Goal: Task Accomplishment & Management: Manage account settings

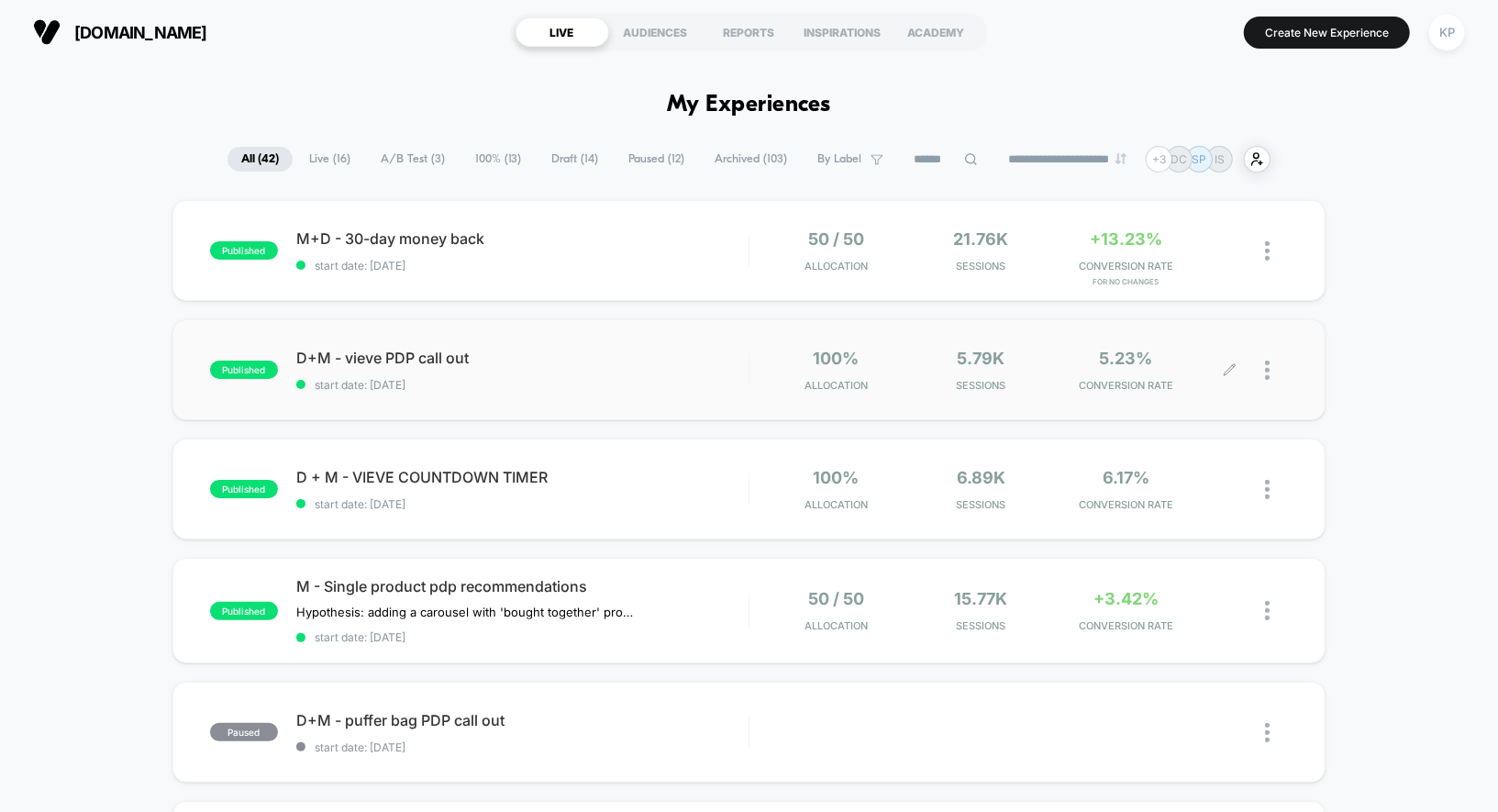
click at [1267, 368] on img at bounding box center [1267, 370] width 5 height 19
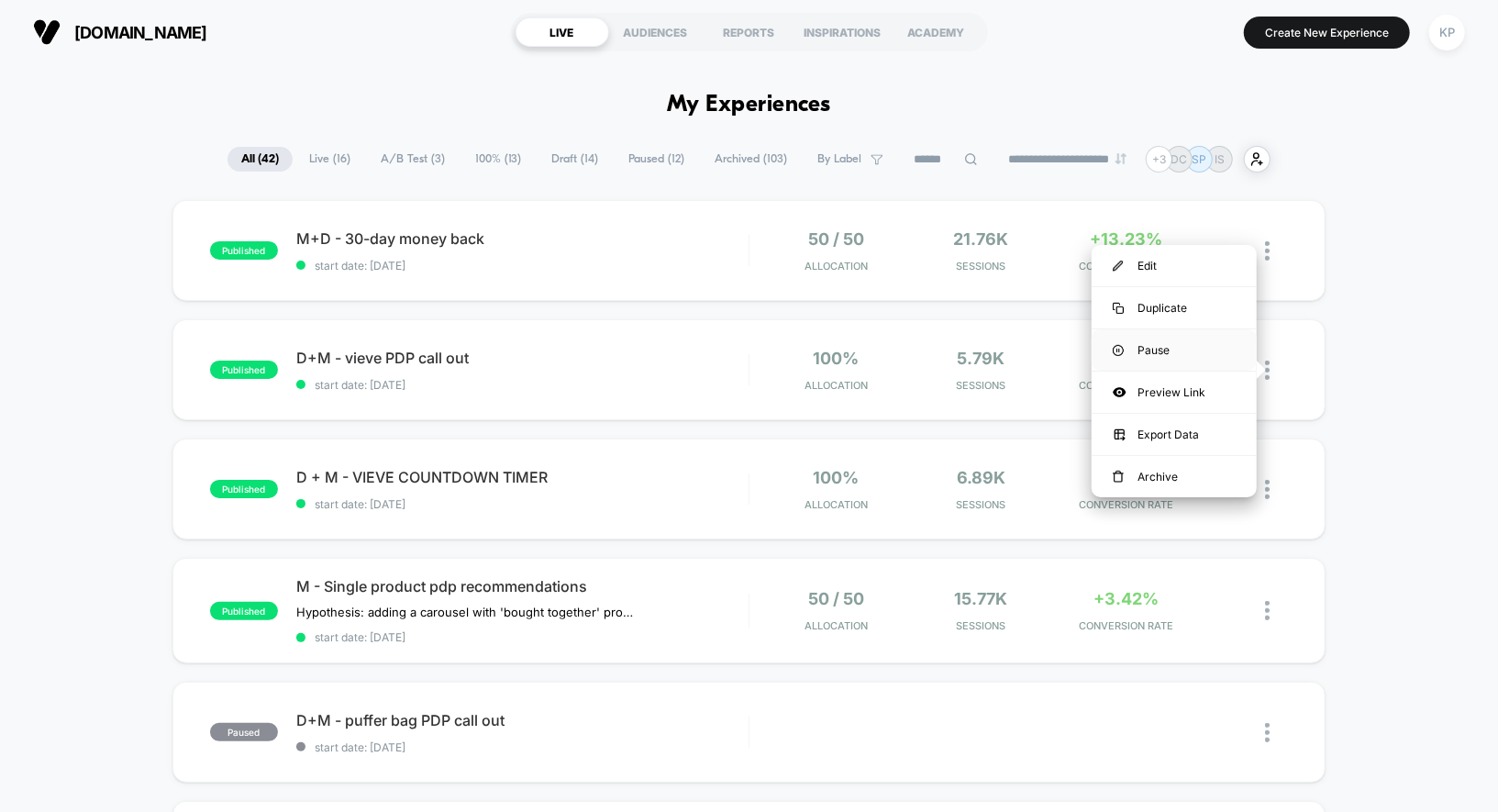
click at [1159, 355] on div "Pause" at bounding box center [1174, 349] width 165 height 41
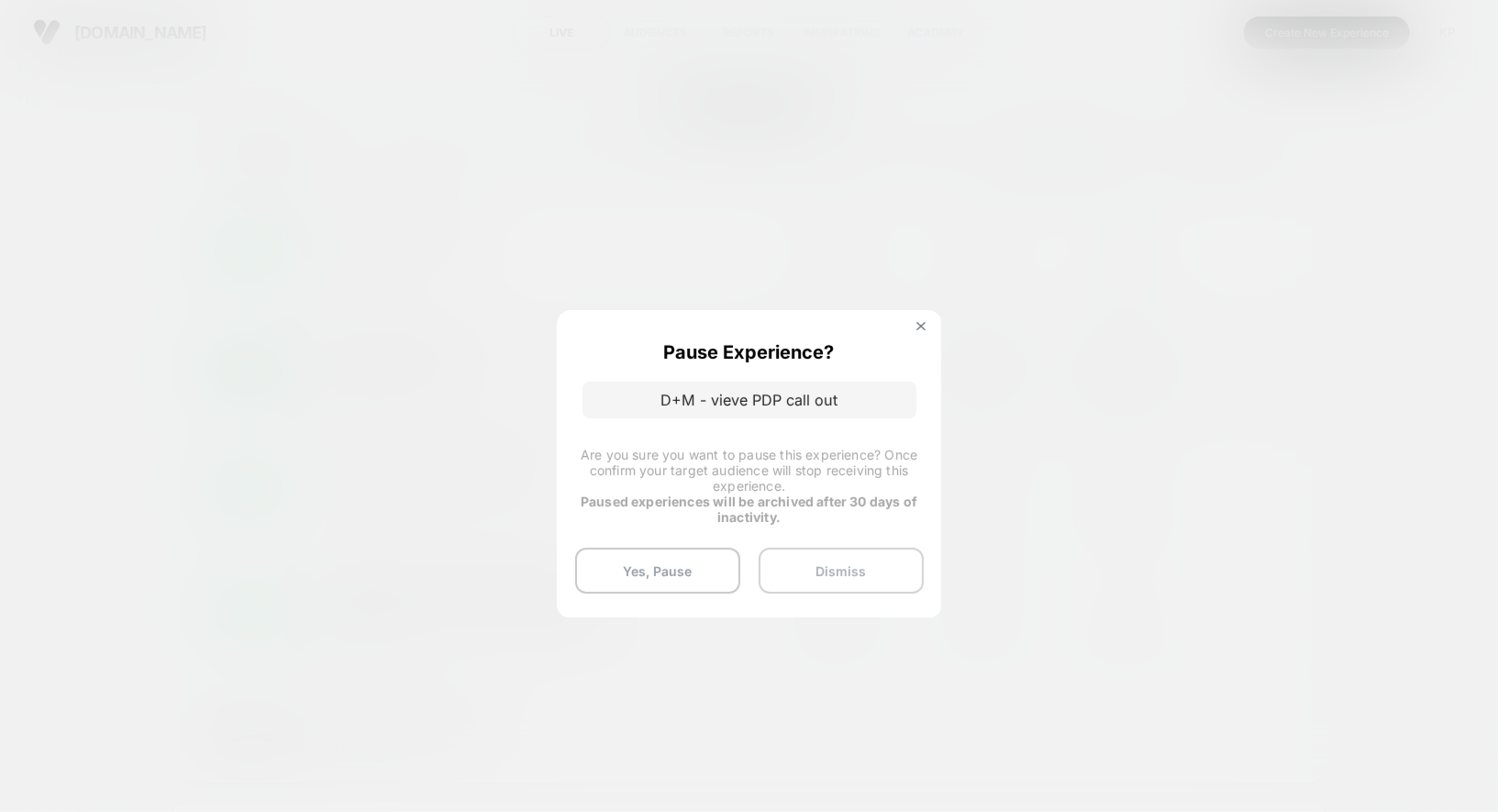
click at [863, 559] on button "Dismiss" at bounding box center [841, 570] width 165 height 46
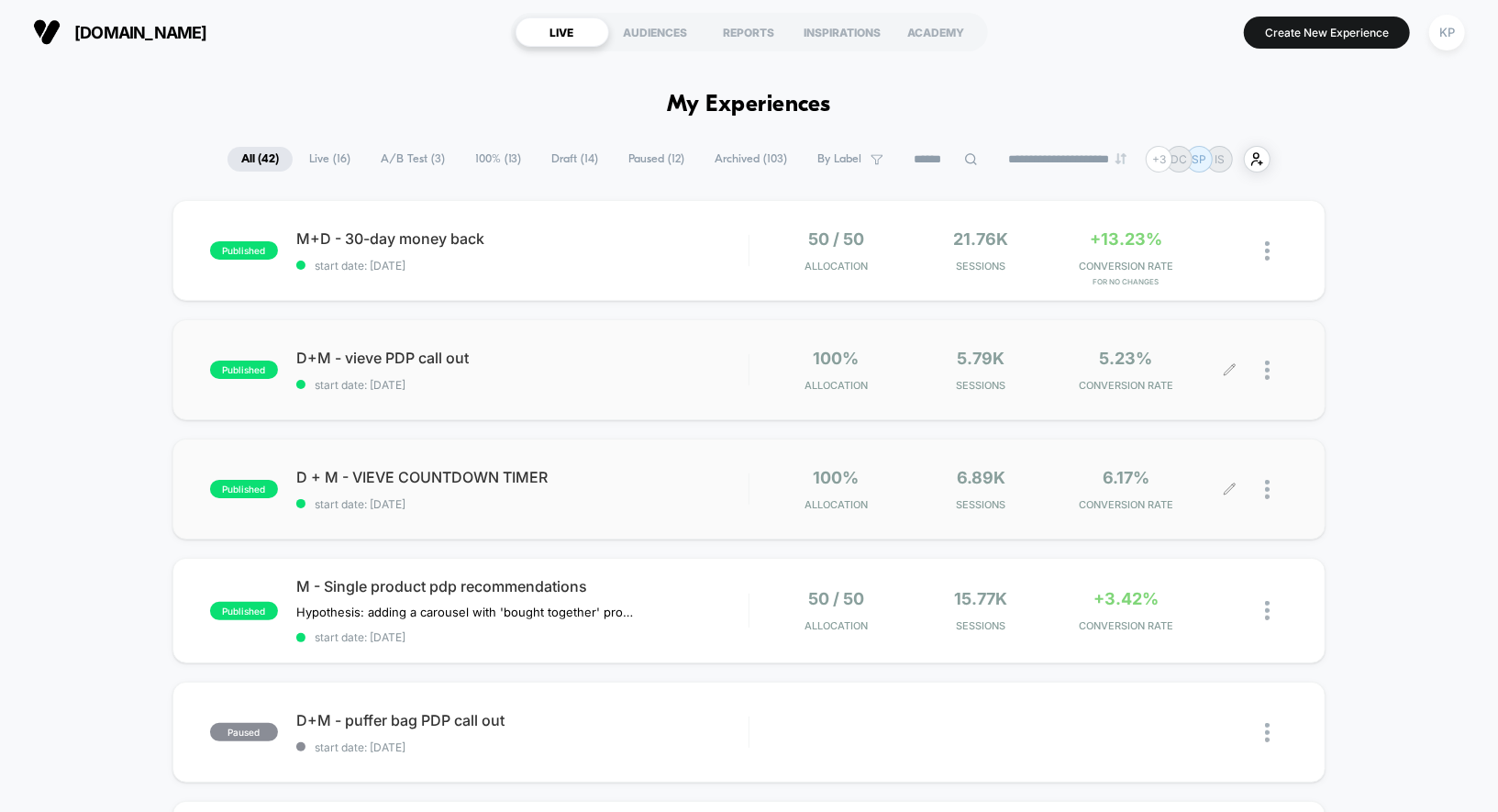
click at [1274, 492] on div at bounding box center [1277, 489] width 23 height 43
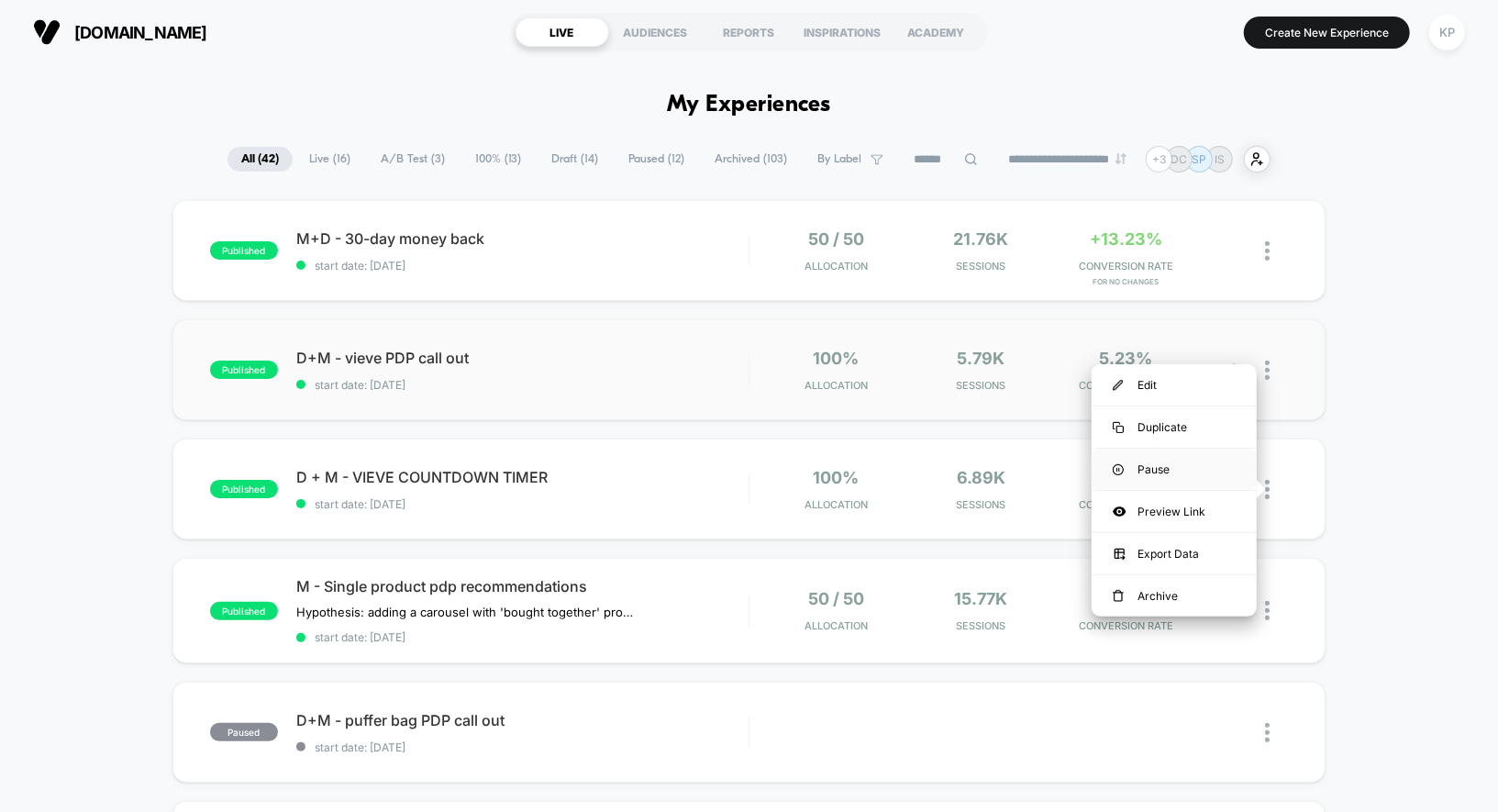
click at [1158, 461] on div "Pause" at bounding box center [1174, 469] width 165 height 41
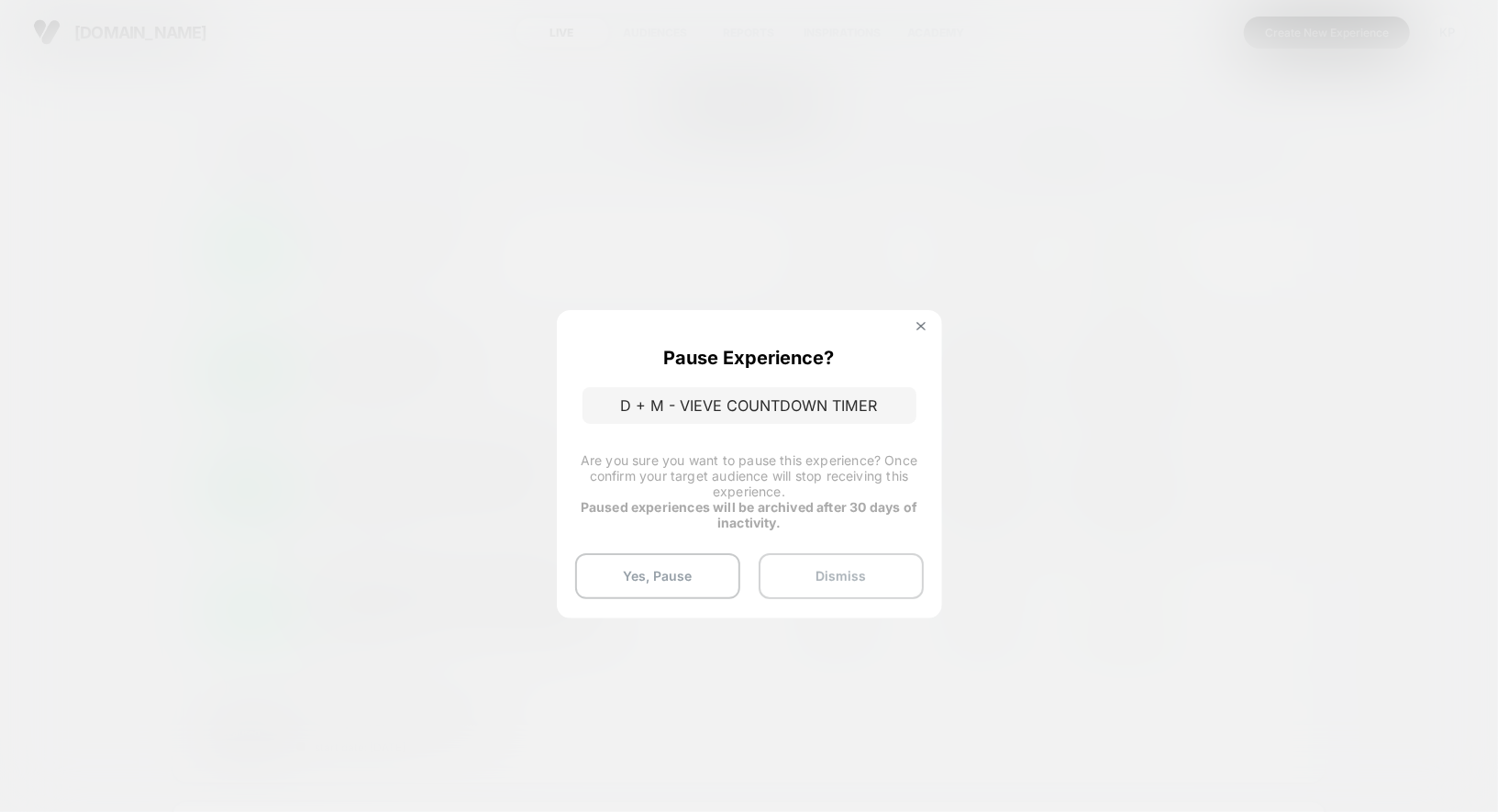
click at [832, 559] on button "Dismiss" at bounding box center [841, 576] width 165 height 46
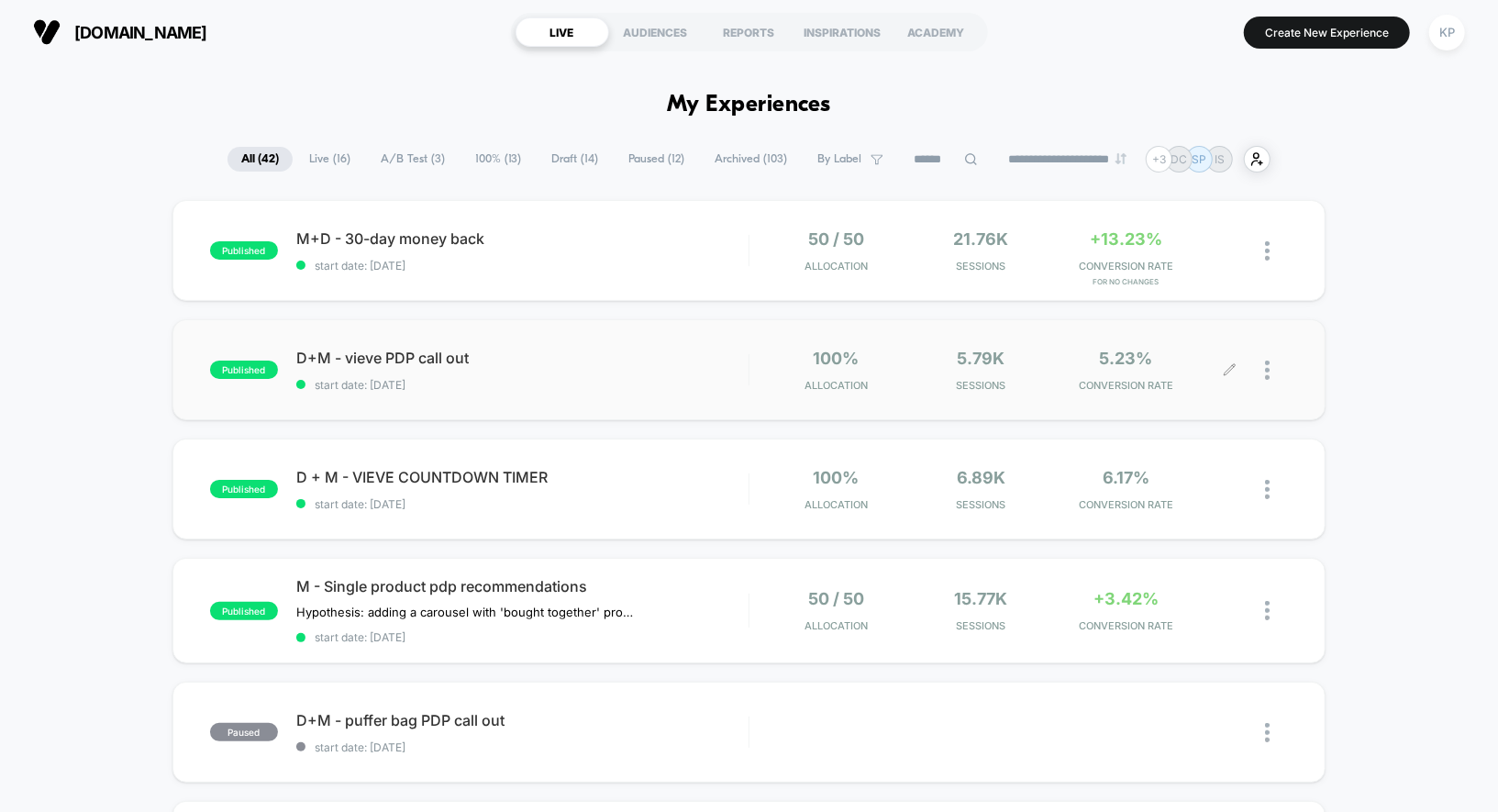
click at [1275, 376] on div at bounding box center [1277, 370] width 23 height 43
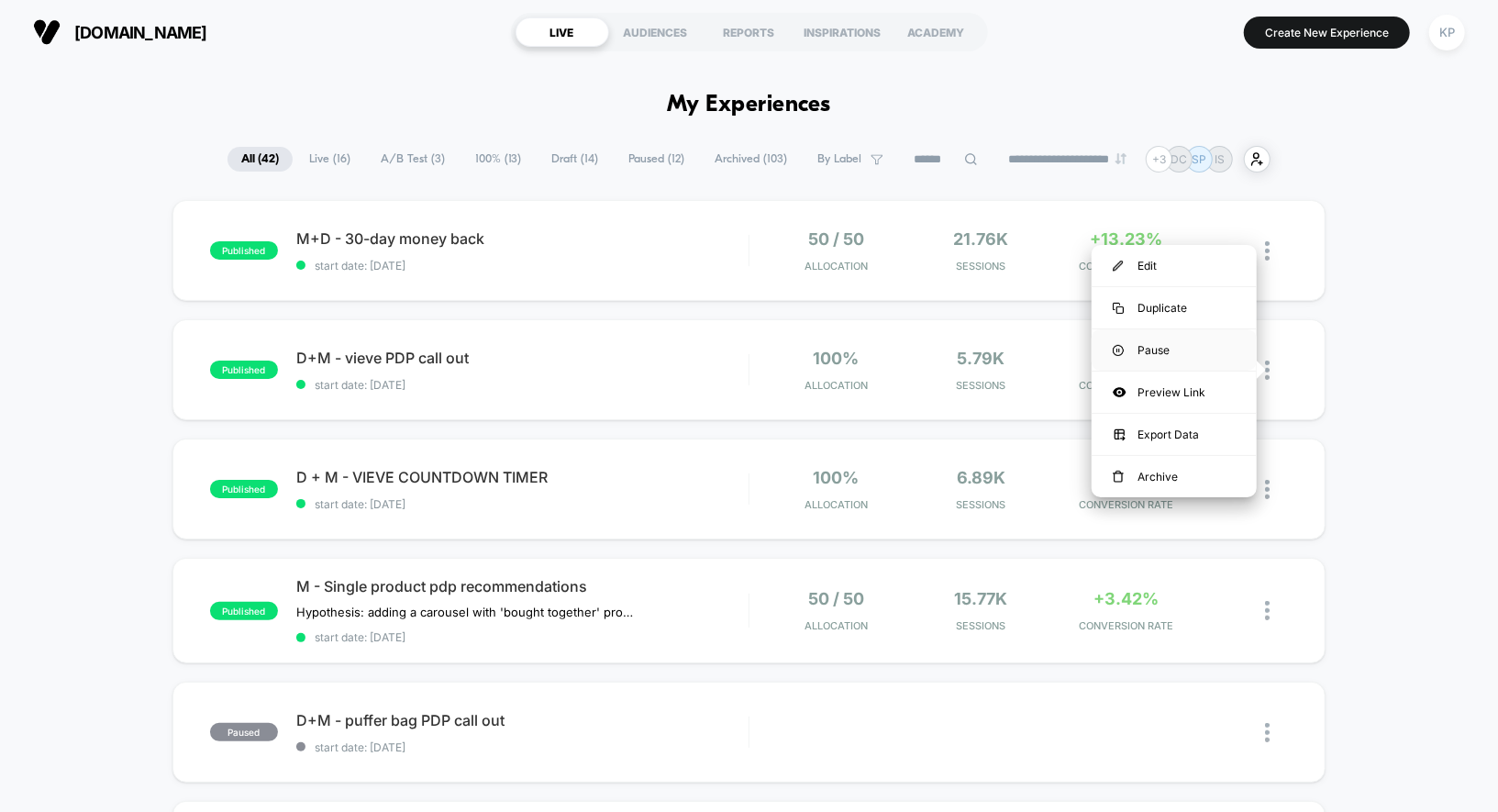
click at [1182, 350] on div "Pause" at bounding box center [1174, 349] width 165 height 41
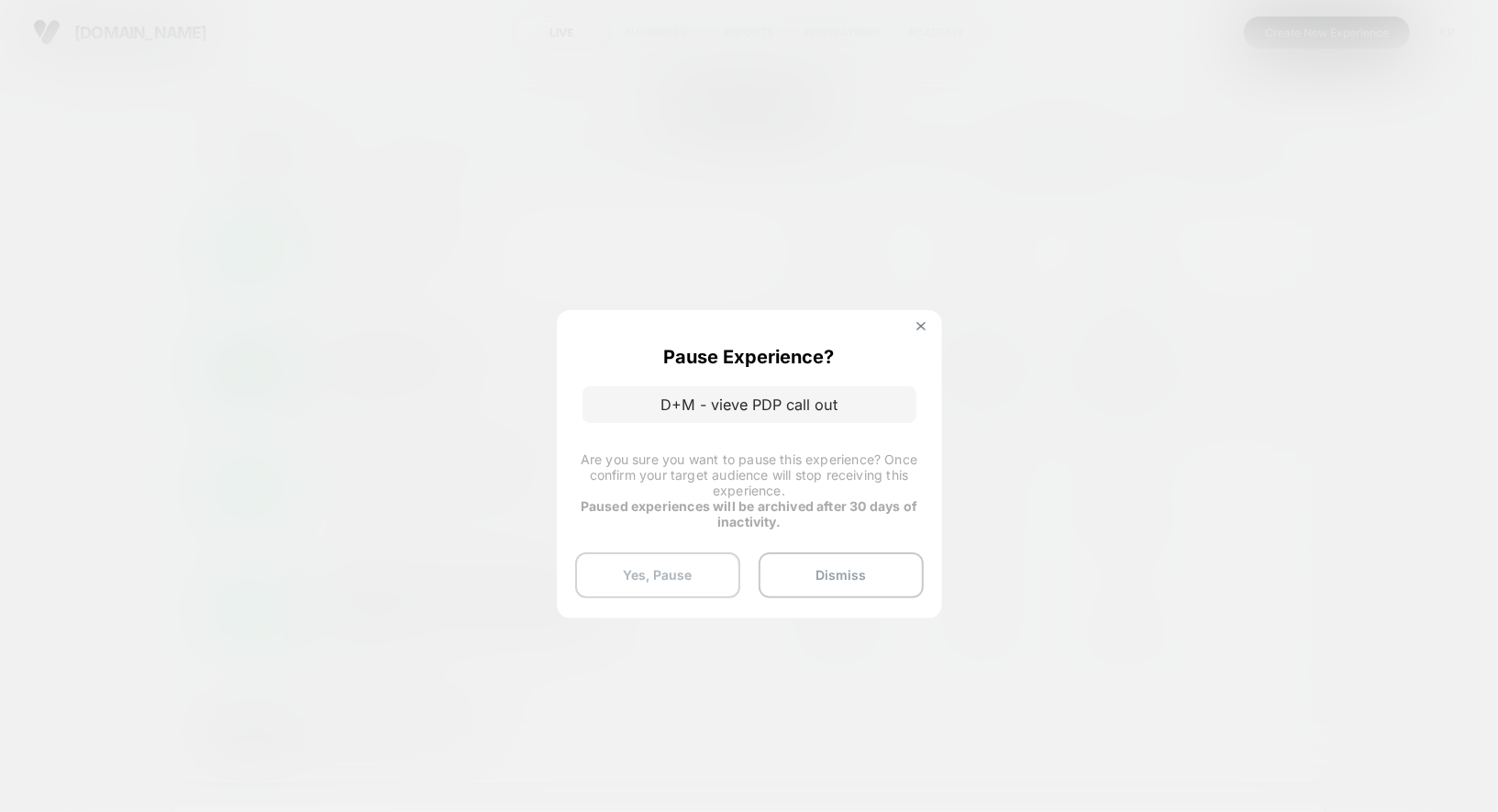
click at [667, 568] on button "Yes, Pause" at bounding box center [657, 575] width 165 height 46
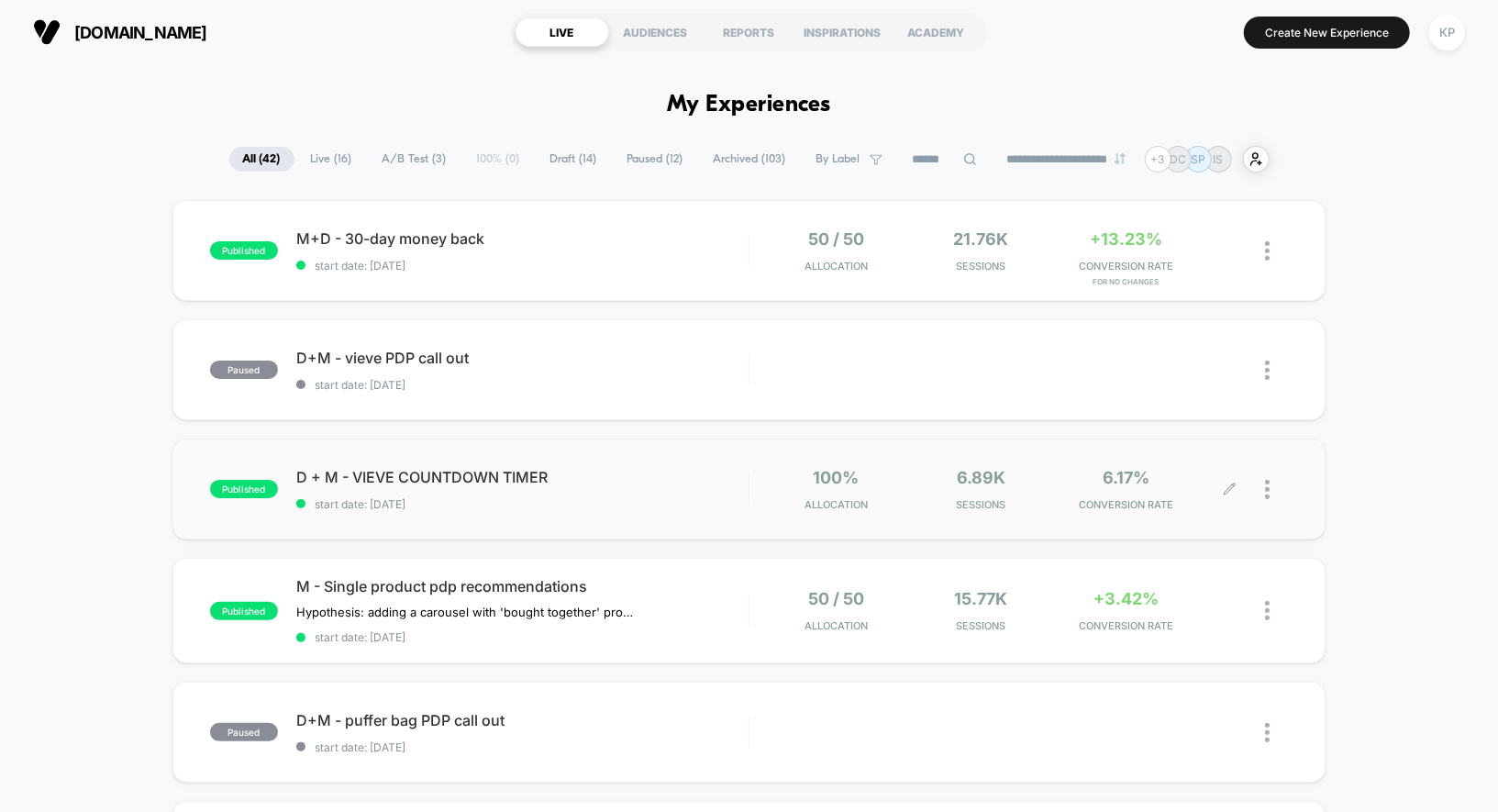
click at [1268, 485] on img at bounding box center [1267, 489] width 5 height 19
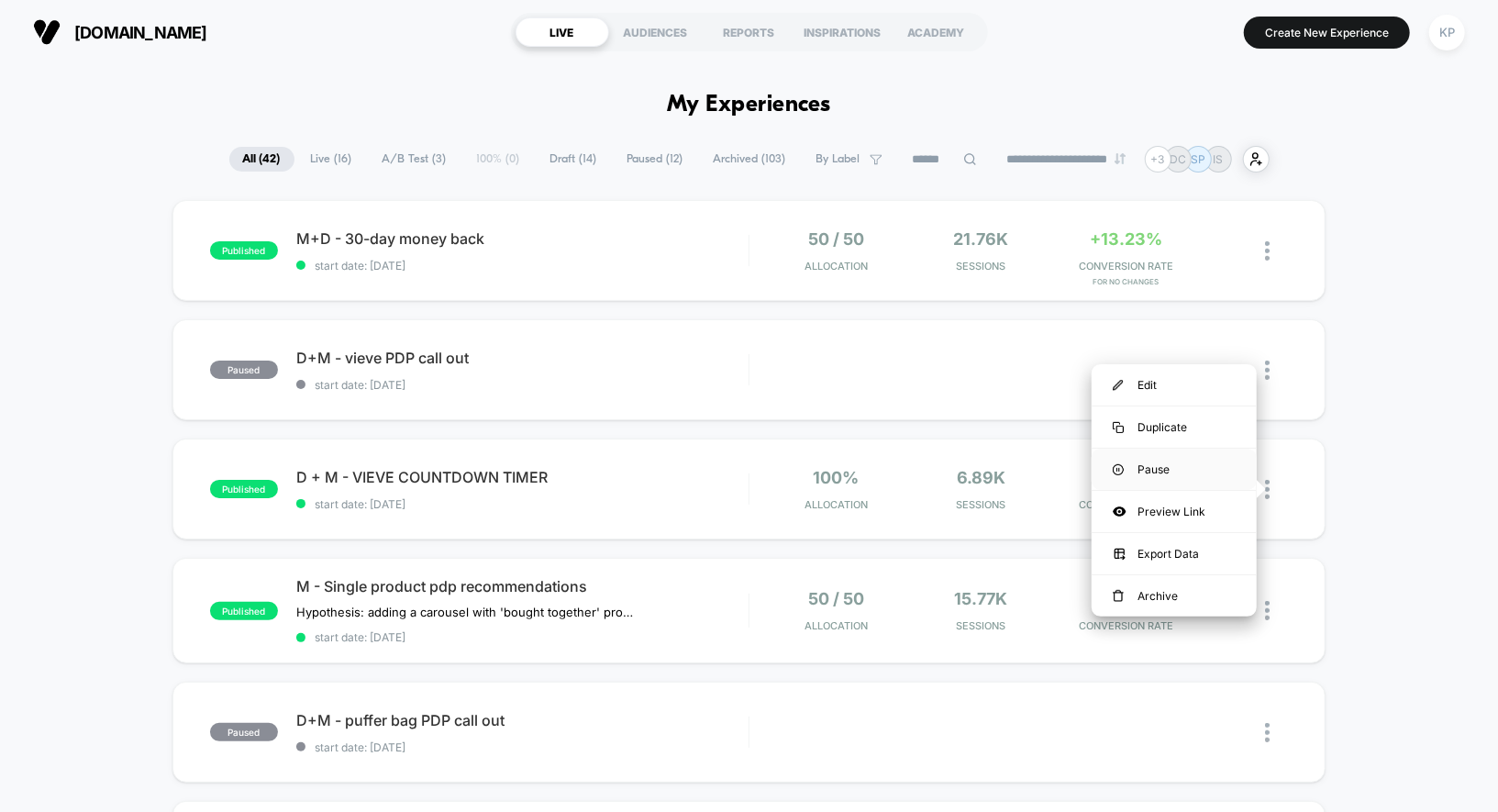
click at [1146, 467] on div "Pause" at bounding box center [1174, 469] width 165 height 41
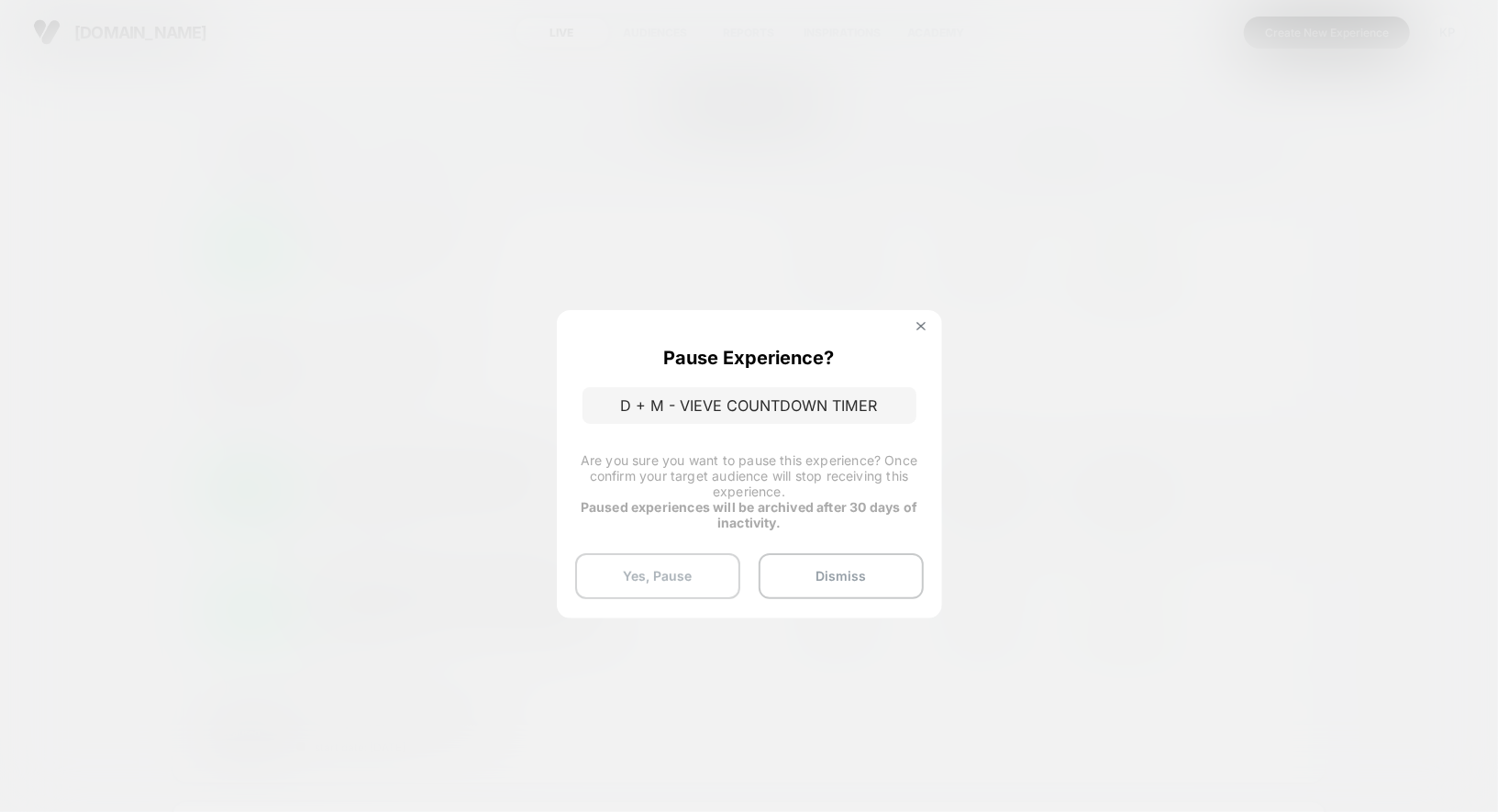
click at [666, 571] on button "Yes, Pause" at bounding box center [657, 576] width 165 height 46
